Goal: Task Accomplishment & Management: Use online tool/utility

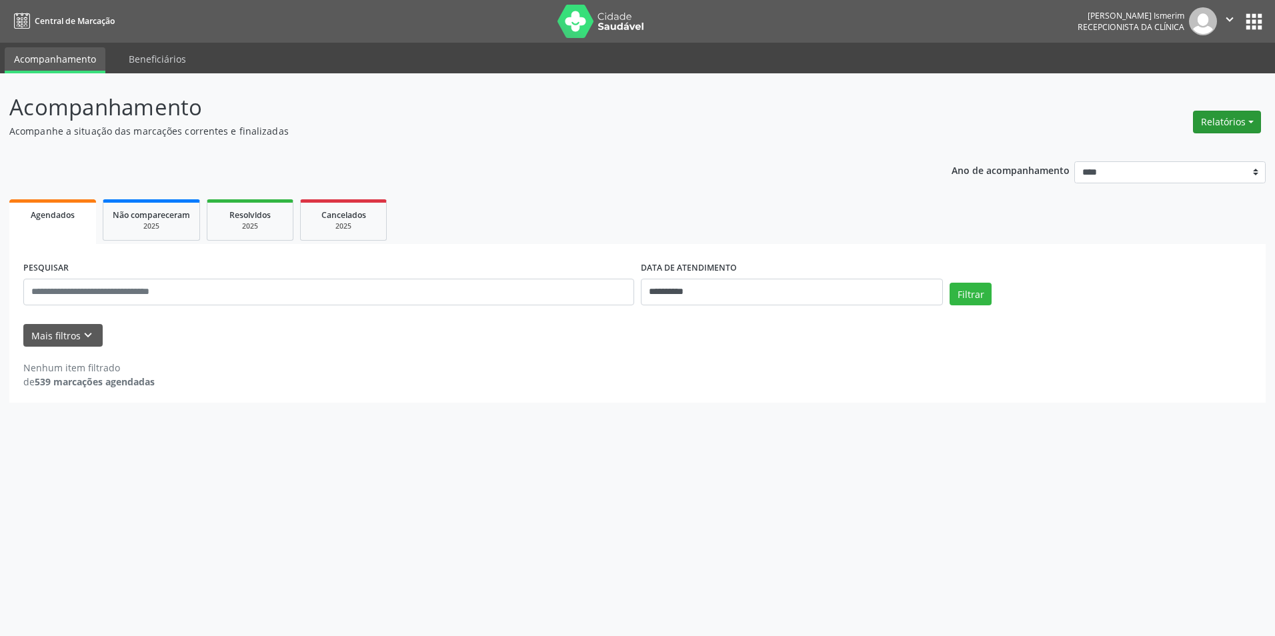
click at [1211, 117] on button "Relatórios" at bounding box center [1227, 122] width 68 height 23
click at [1167, 149] on link "Agendamentos" at bounding box center [1190, 150] width 143 height 19
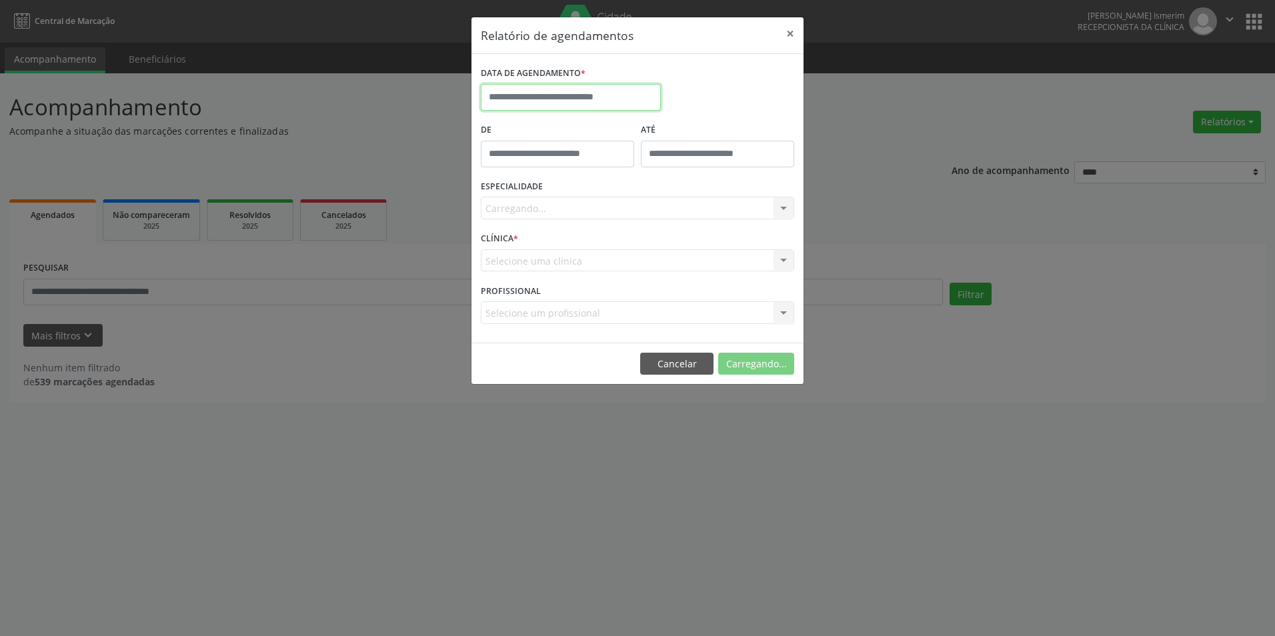
click at [582, 89] on input "text" at bounding box center [571, 97] width 180 height 27
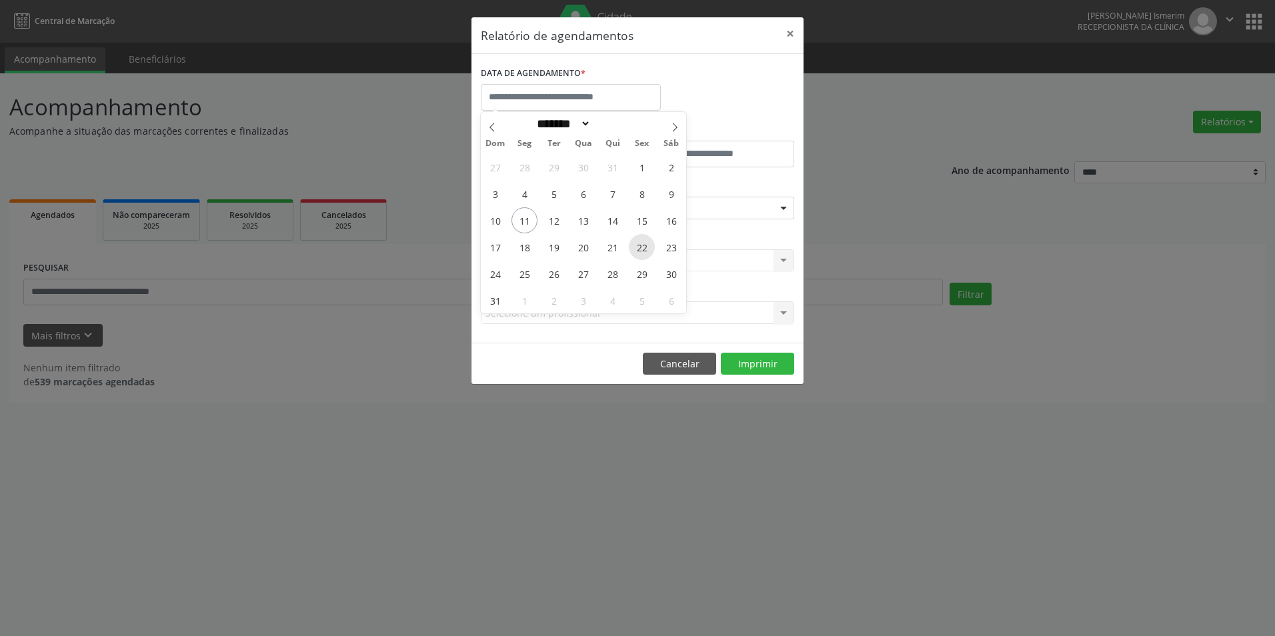
click at [644, 248] on span "22" at bounding box center [642, 247] width 26 height 26
type input "**********"
click at [644, 248] on span "22" at bounding box center [642, 247] width 26 height 26
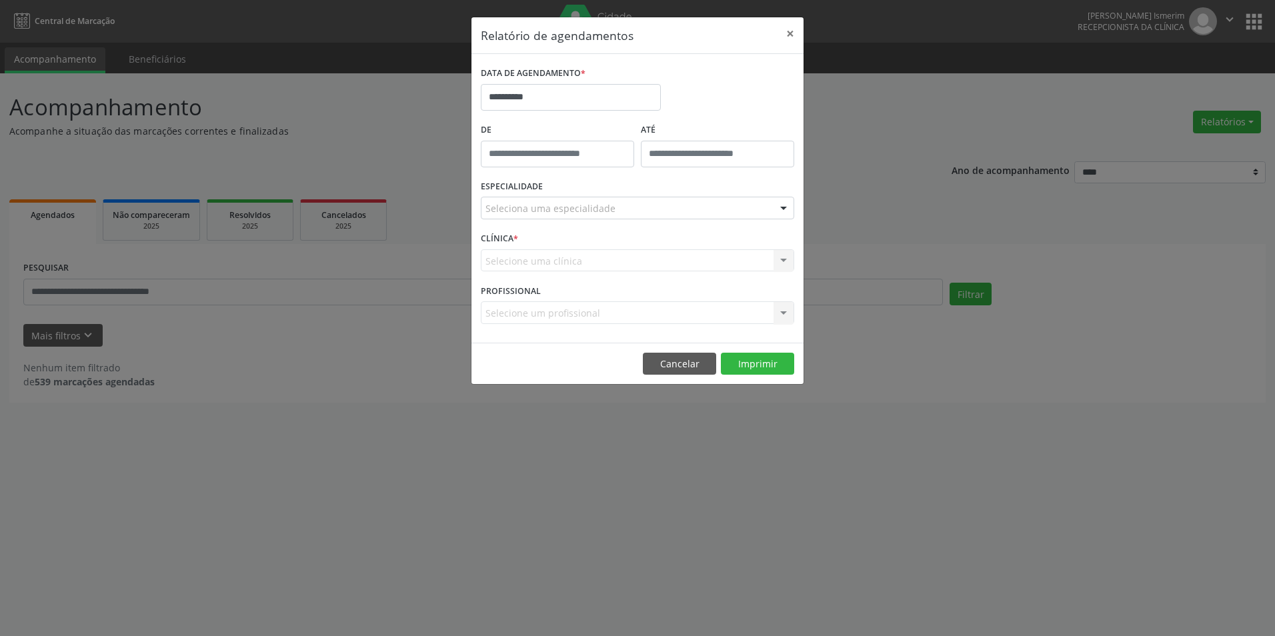
click at [686, 209] on div "Seleciona uma especialidade" at bounding box center [637, 208] width 313 height 23
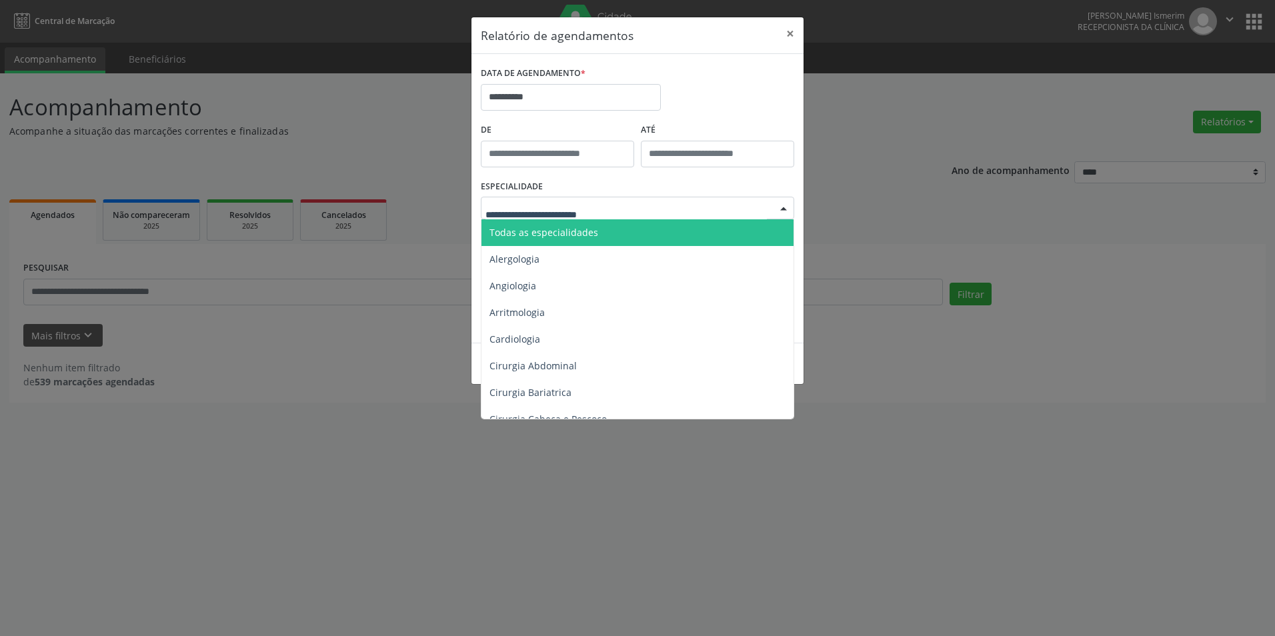
click at [654, 236] on span "Todas as especialidades" at bounding box center [639, 232] width 314 height 27
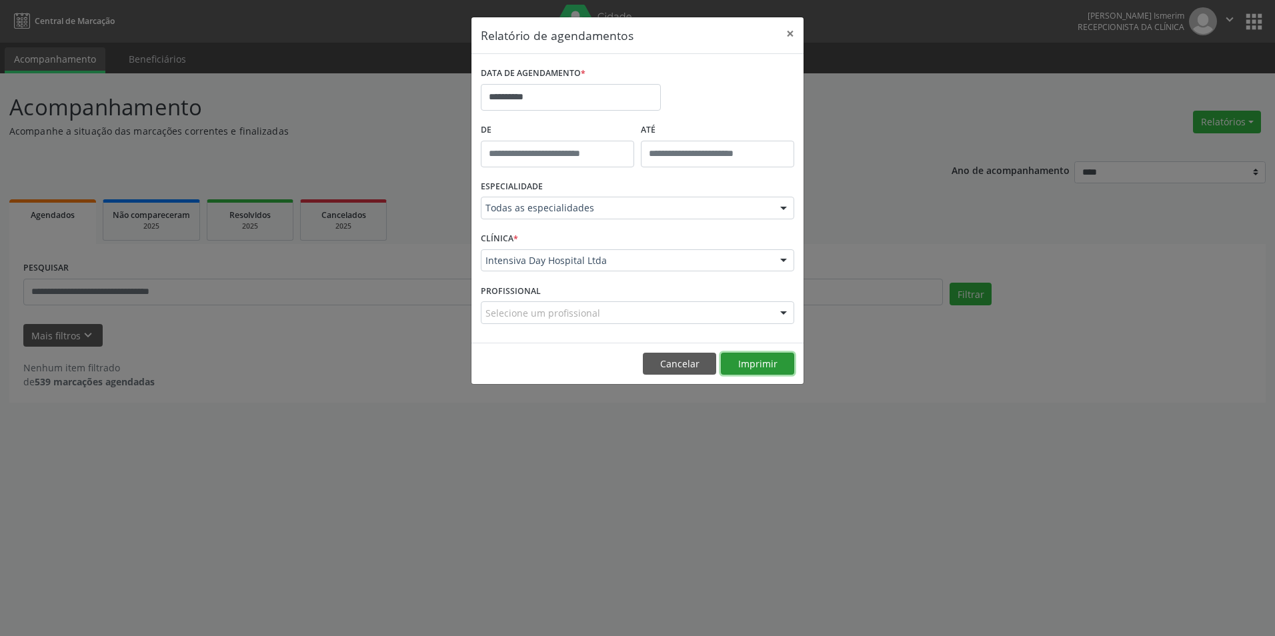
click at [741, 366] on button "Imprimir" at bounding box center [757, 364] width 73 height 23
drag, startPoint x: 788, startPoint y: 30, endPoint x: 766, endPoint y: 23, distance: 23.6
click at [790, 30] on button "×" at bounding box center [790, 33] width 27 height 33
